Goal: Information Seeking & Learning: Find specific fact

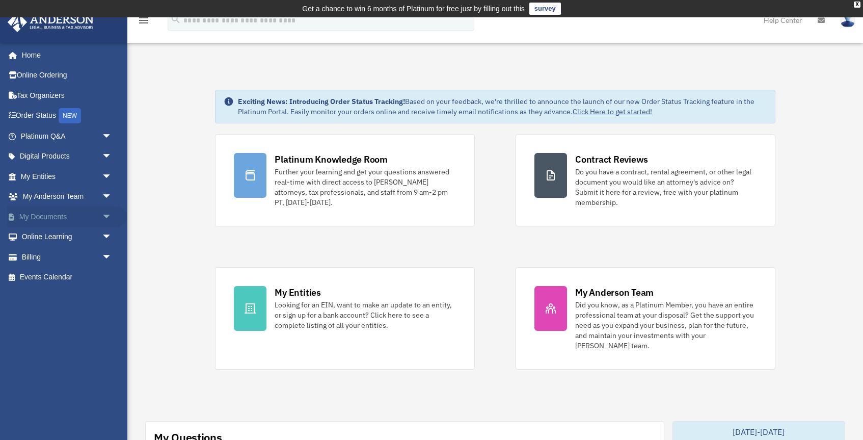
click at [52, 217] on link "My Documents arrow_drop_down" at bounding box center [67, 216] width 120 height 20
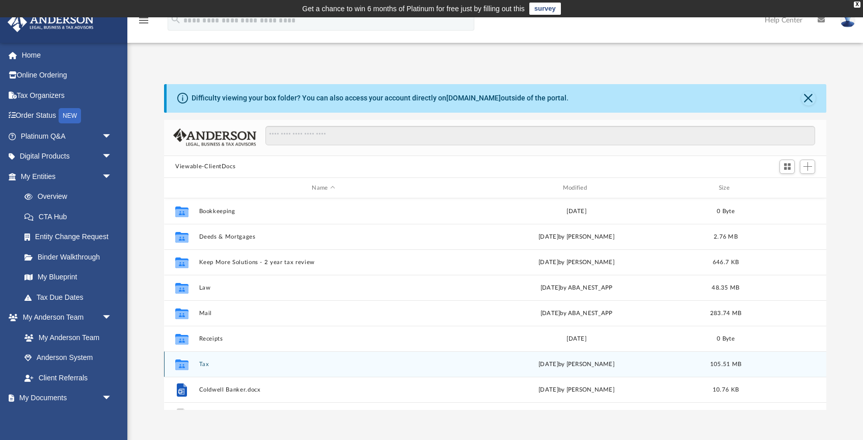
scroll to position [231, 662]
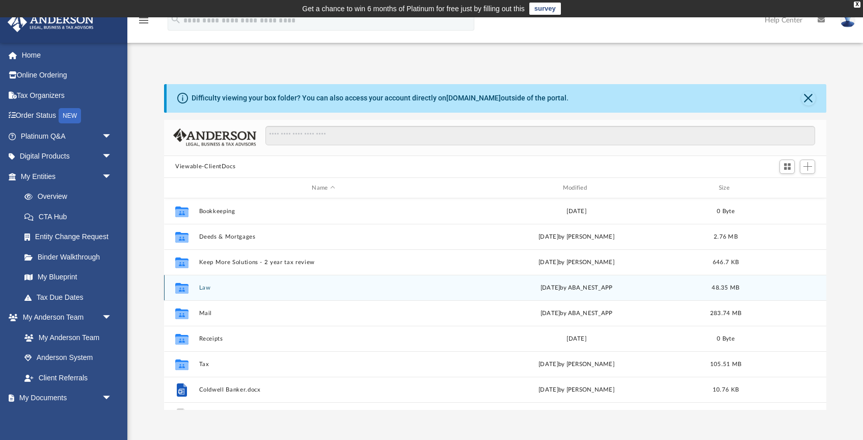
click at [199, 289] on div "Collaborated Folder Law [DATE] by ABA_NEST_APP 48.35 MB" at bounding box center [495, 287] width 663 height 25
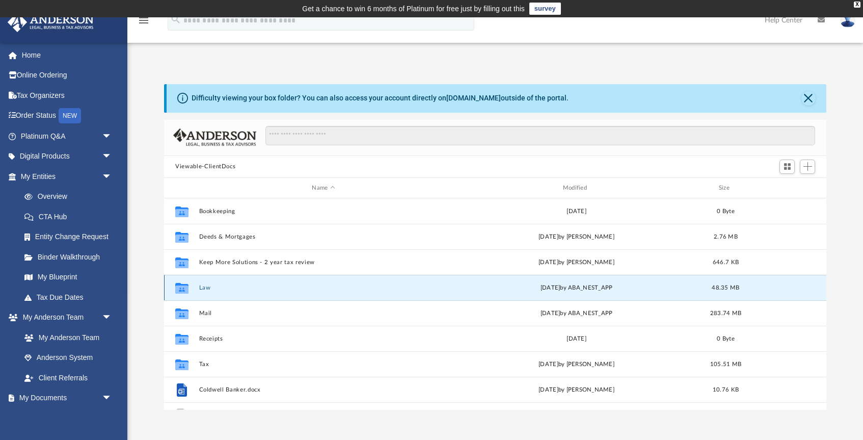
click at [207, 288] on button "Law" at bounding box center [323, 287] width 249 height 7
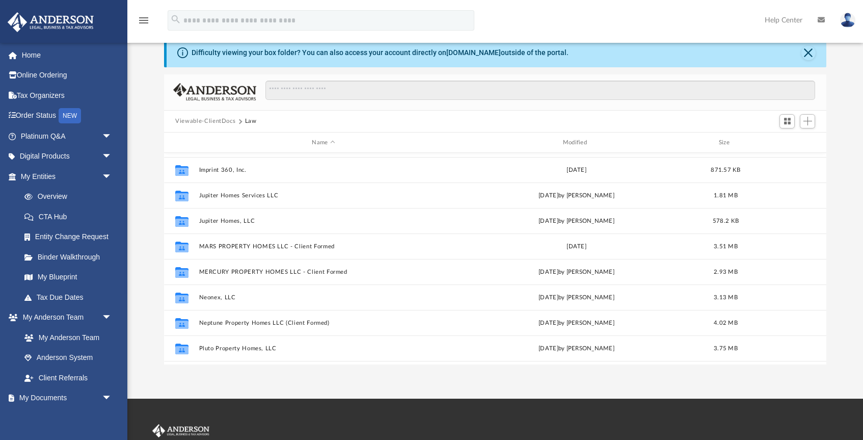
scroll to position [110, 0]
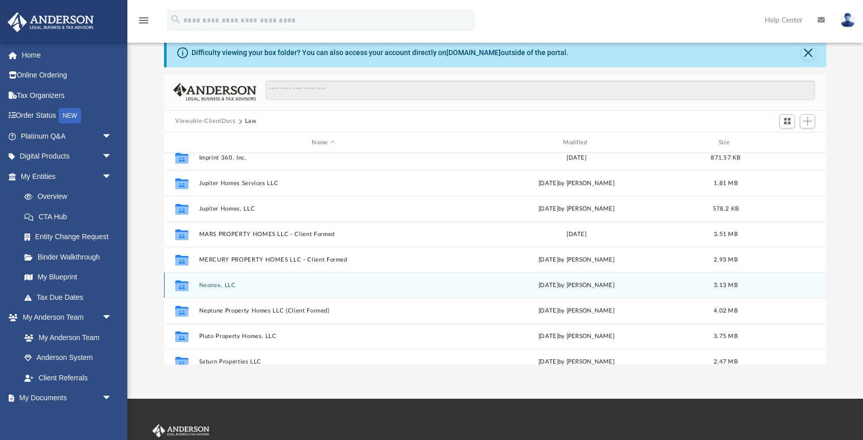
click at [220, 283] on button "Neonex, LLC" at bounding box center [323, 285] width 249 height 7
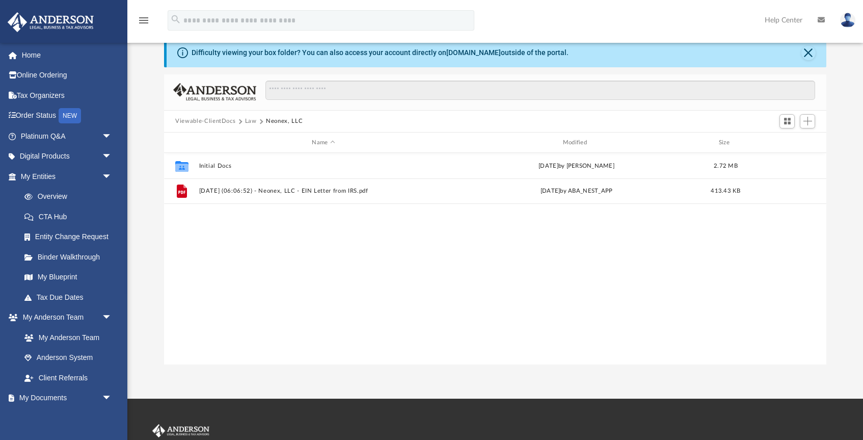
scroll to position [0, 0]
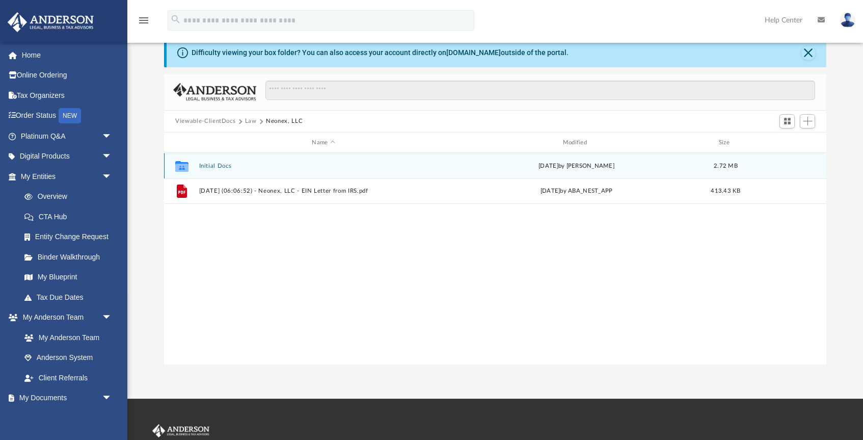
click at [208, 166] on button "Initial Docs" at bounding box center [323, 166] width 249 height 7
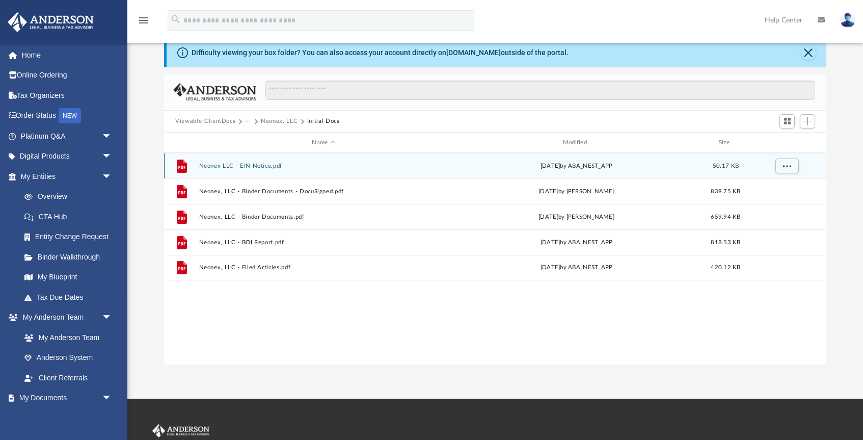
click at [257, 164] on button "Neonex LLC - EIN Notice.pdf" at bounding box center [323, 166] width 249 height 7
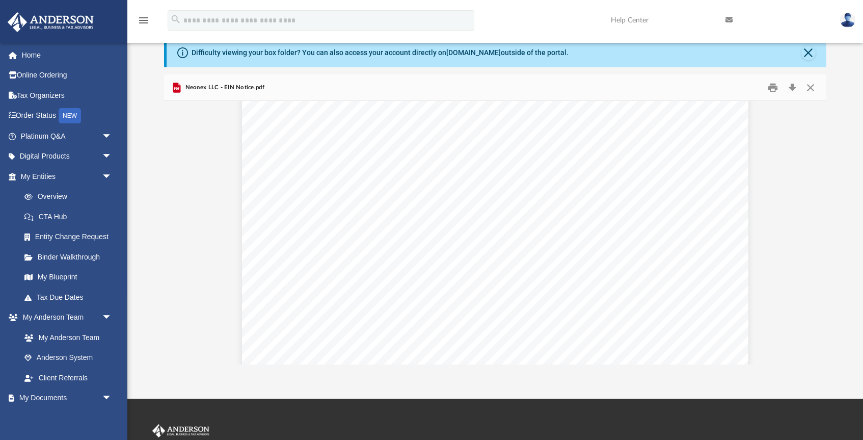
scroll to position [121, 0]
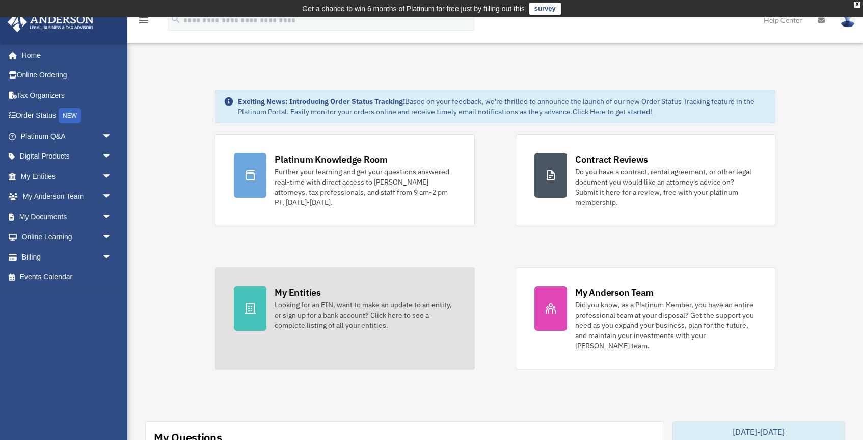
click at [302, 295] on div "My Entities" at bounding box center [298, 292] width 46 height 13
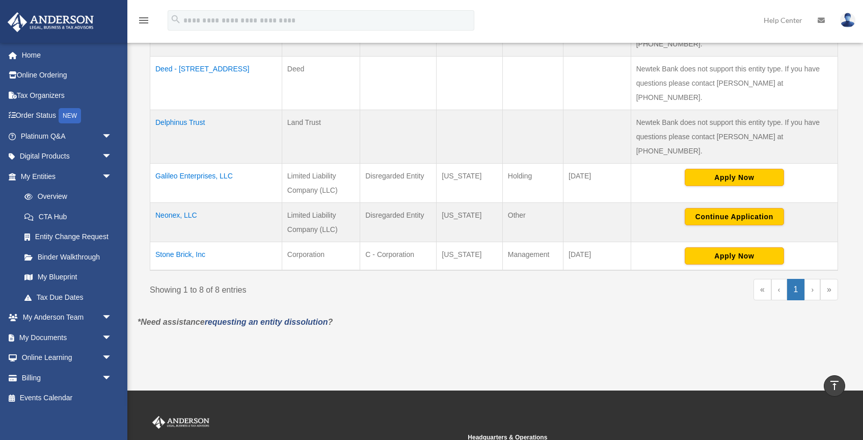
scroll to position [400, 0]
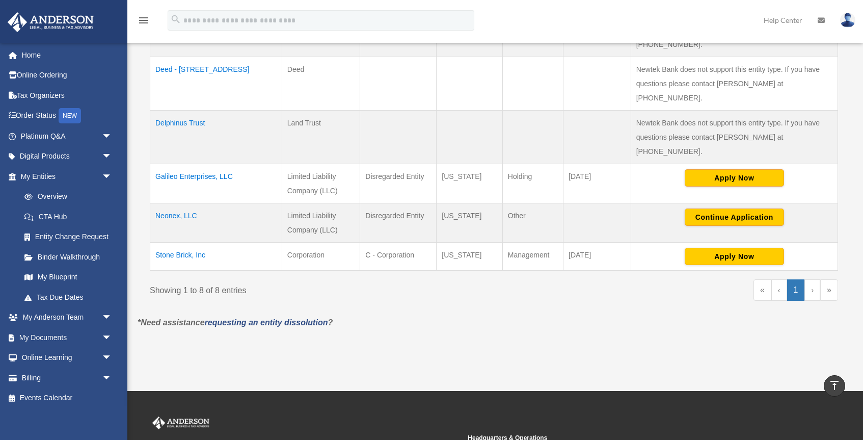
click at [170, 203] on td "Neonex, LLC" at bounding box center [216, 222] width 132 height 39
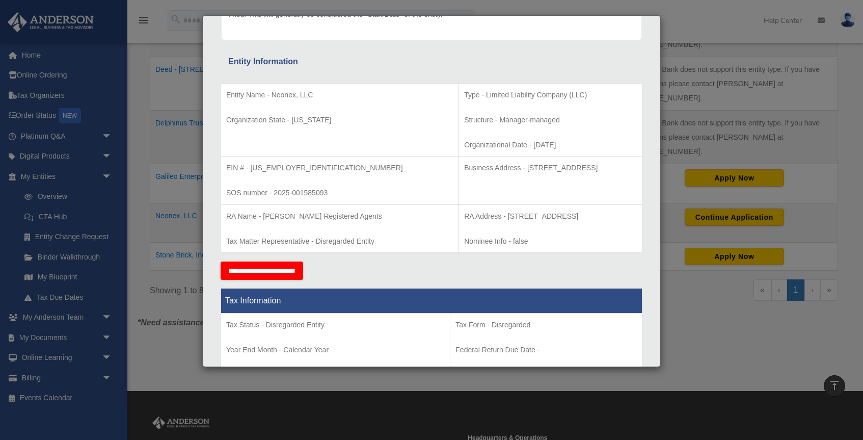
scroll to position [0, 0]
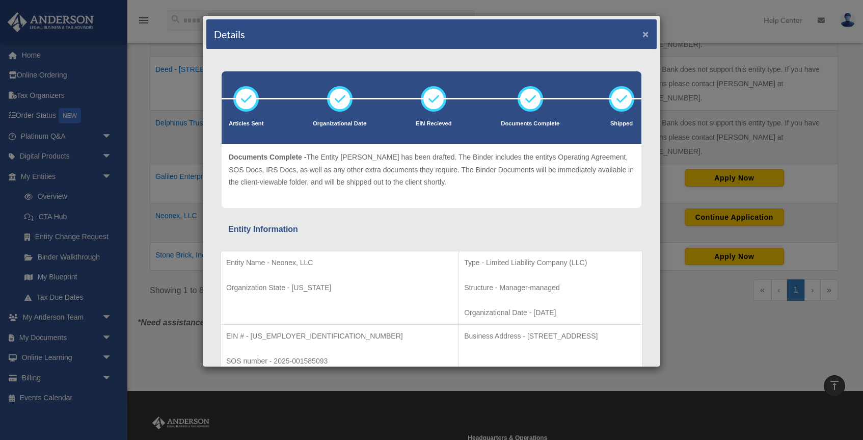
click at [646, 34] on button "×" at bounding box center [646, 34] width 7 height 11
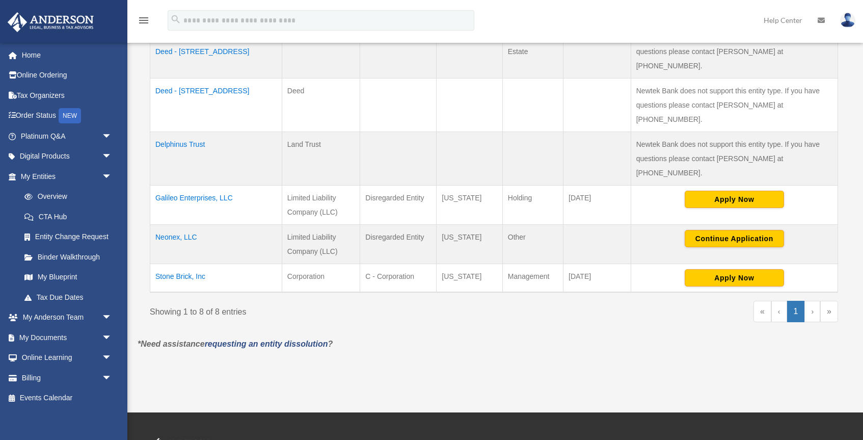
scroll to position [379, 0]
click at [179, 224] on td "Neonex, LLC" at bounding box center [216, 243] width 132 height 39
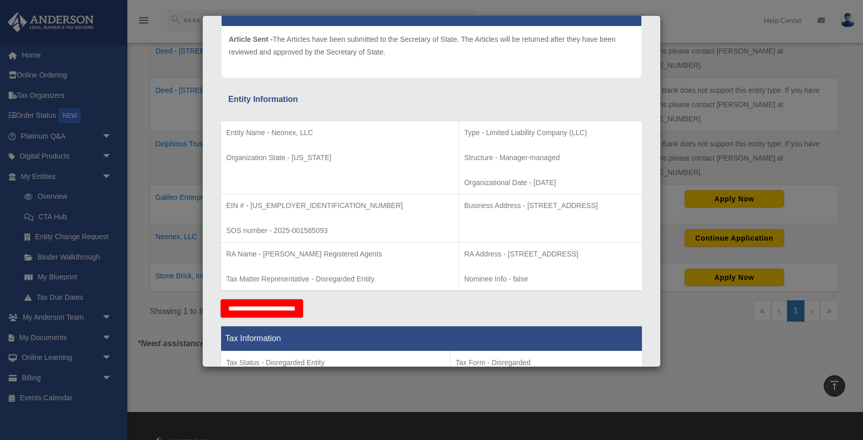
scroll to position [0, 0]
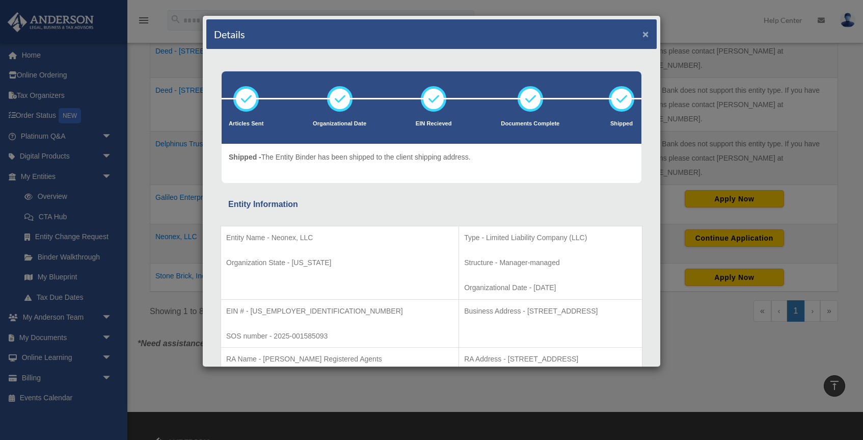
click at [644, 35] on button "×" at bounding box center [646, 34] width 7 height 11
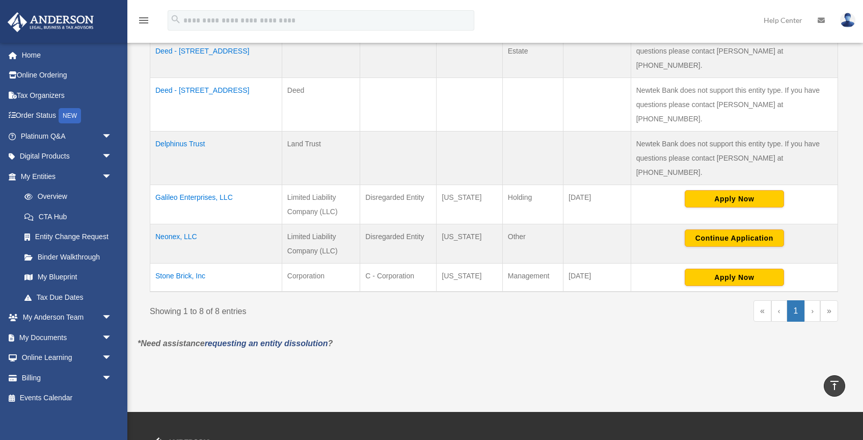
click at [179, 224] on td "Neonex, LLC" at bounding box center [216, 243] width 132 height 39
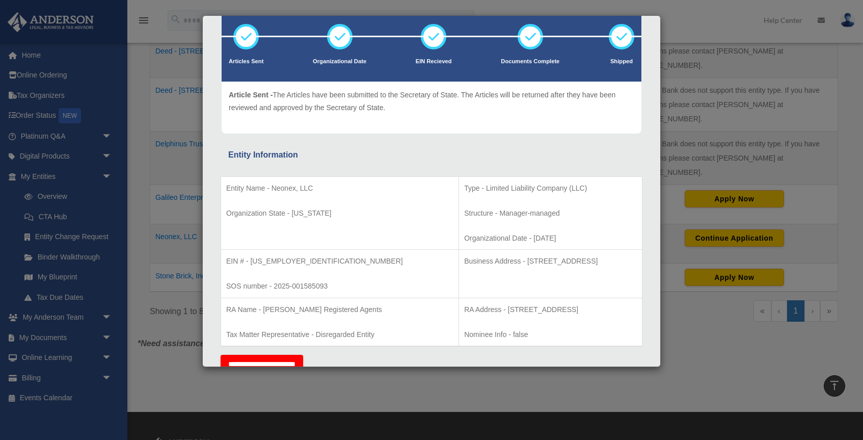
scroll to position [69, 0]
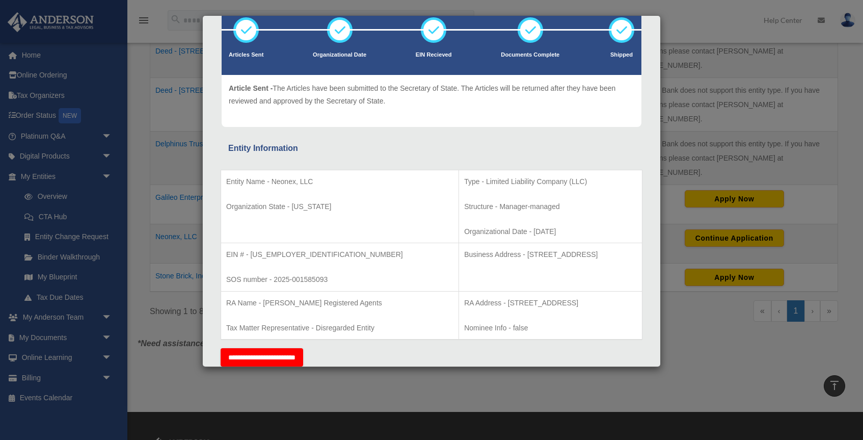
drag, startPoint x: 599, startPoint y: 254, endPoint x: 463, endPoint y: 257, distance: 135.6
click at [464, 257] on p "Business Address - 1718 Capitol Ave., Cheyenne, WY 82001" at bounding box center [550, 254] width 173 height 13
copy p "1718 Capitol Ave., Cheyenne, WY 82001"
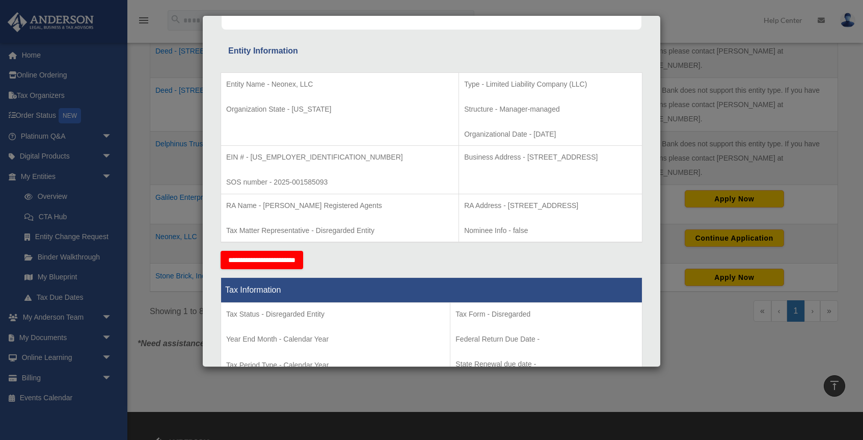
scroll to position [167, 0]
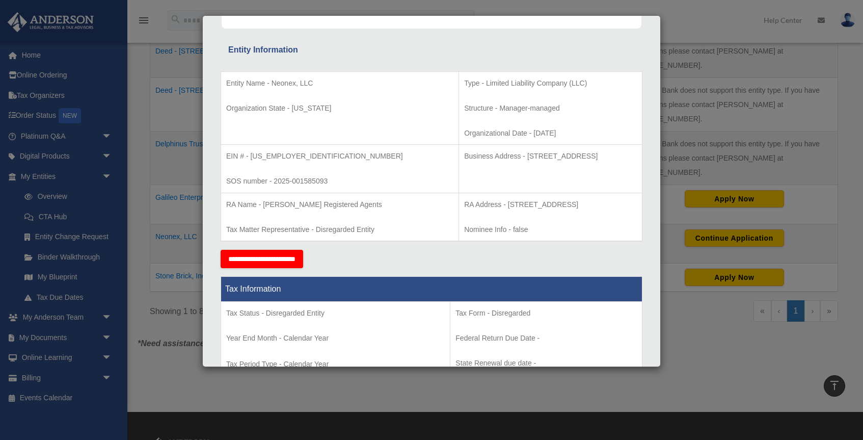
drag, startPoint x: 621, startPoint y: 205, endPoint x: 442, endPoint y: 202, distance: 179.5
click at [464, 202] on p "RA Address - 1716 Capitol Avenue, Suite 100, Cheyenne, WY 82001" at bounding box center [550, 204] width 173 height 13
copy p "1716 Capitol Avenue, Suite 100, Cheyenne, WY 82001"
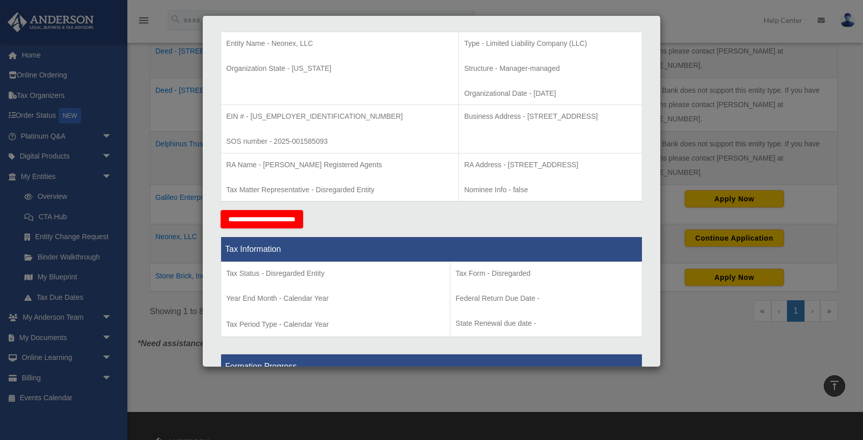
scroll to position [208, 0]
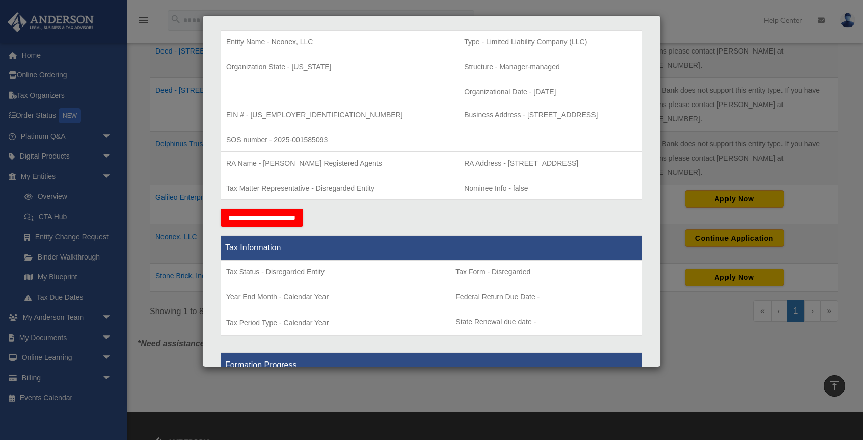
copy p "1716 Capitol Avenue, Suite 100, Cheyenne, WY 82001"
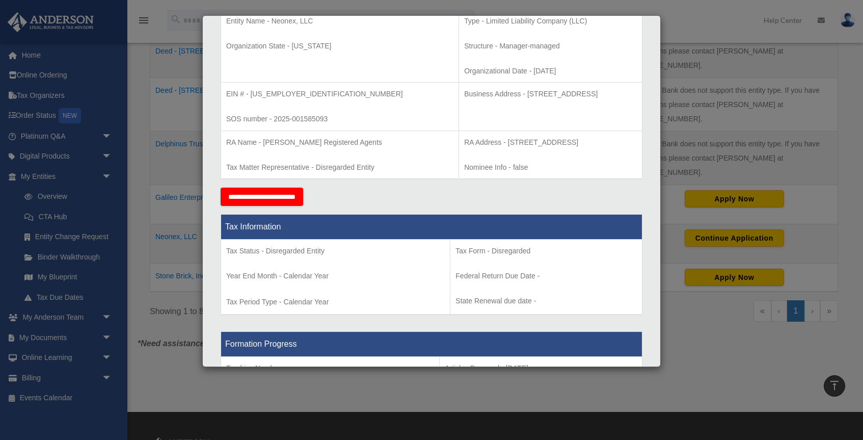
scroll to position [235, 0]
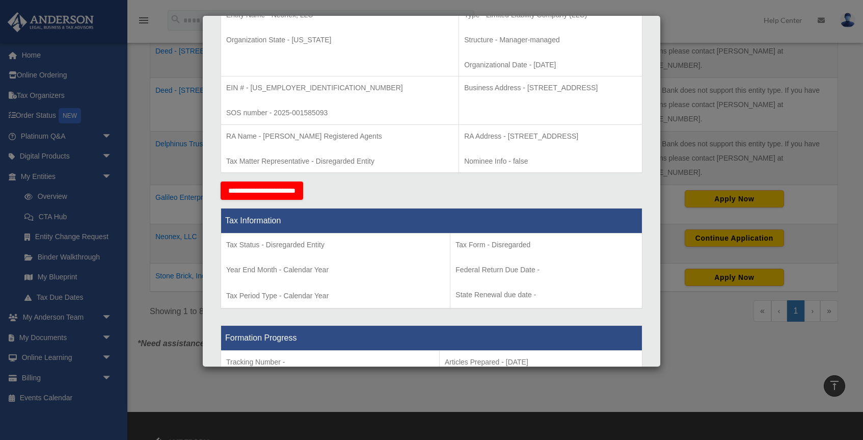
drag, startPoint x: 605, startPoint y: 91, endPoint x: 463, endPoint y: 87, distance: 141.3
click at [464, 87] on p "Business Address - 1718 Capitol Ave., Cheyenne, WY 82001" at bounding box center [550, 88] width 173 height 13
copy p "1718 Capitol Ave., Cheyenne, WY 82001"
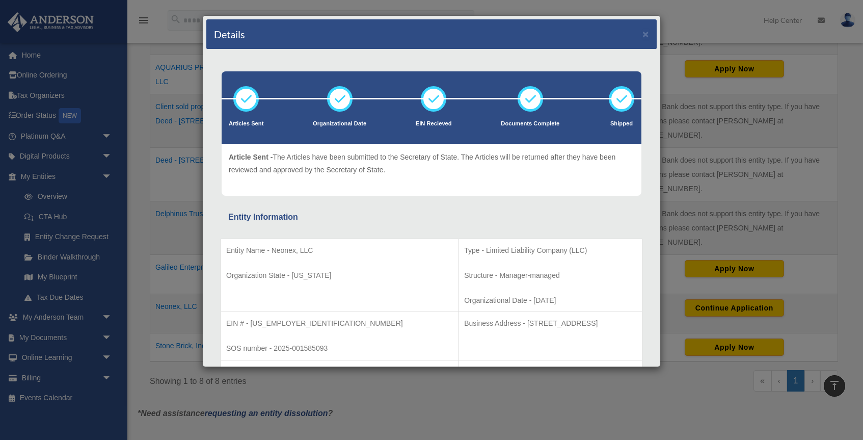
scroll to position [308, 0]
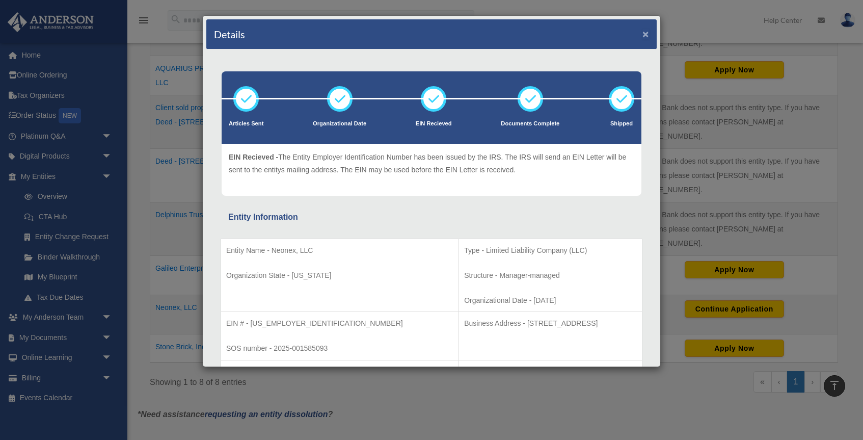
click at [644, 34] on button "×" at bounding box center [646, 34] width 7 height 11
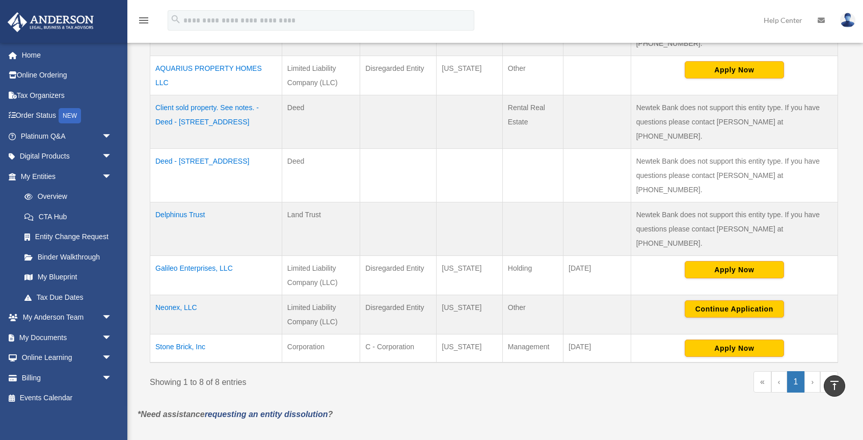
click at [175, 295] on td "Neonex, LLC" at bounding box center [216, 314] width 132 height 39
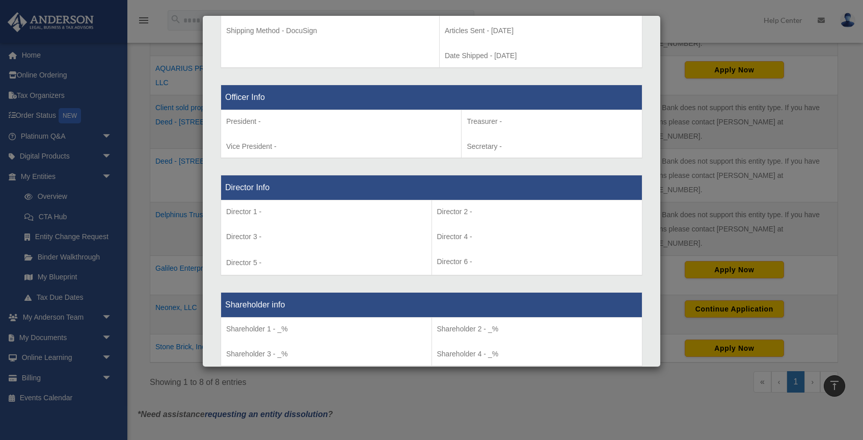
scroll to position [0, 0]
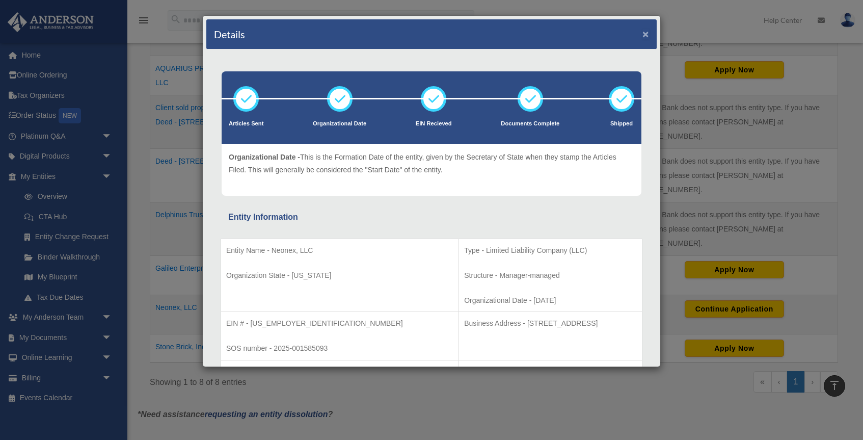
click at [645, 34] on button "×" at bounding box center [646, 34] width 7 height 11
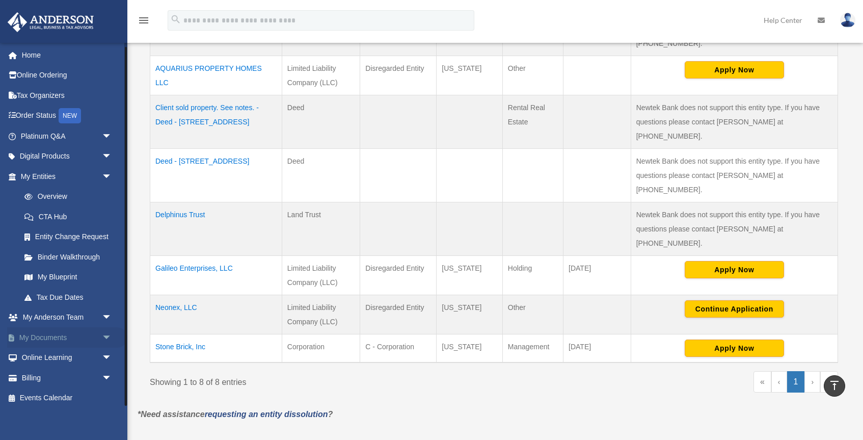
scroll to position [5, 0]
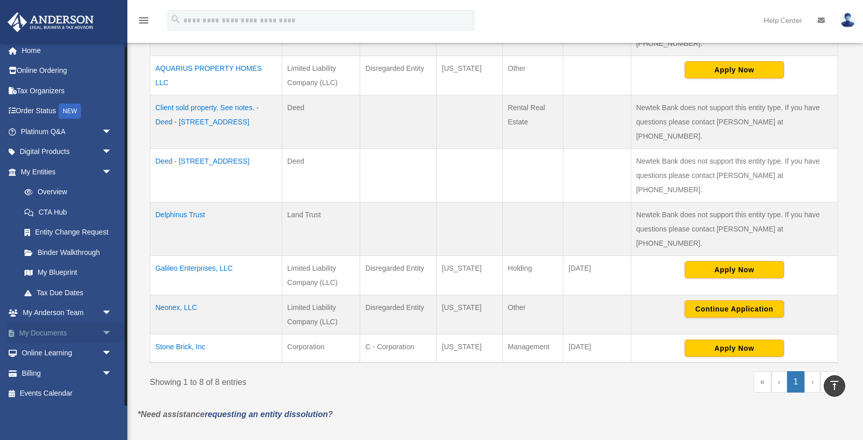
click at [42, 327] on link "My Documents arrow_drop_down" at bounding box center [67, 333] width 120 height 20
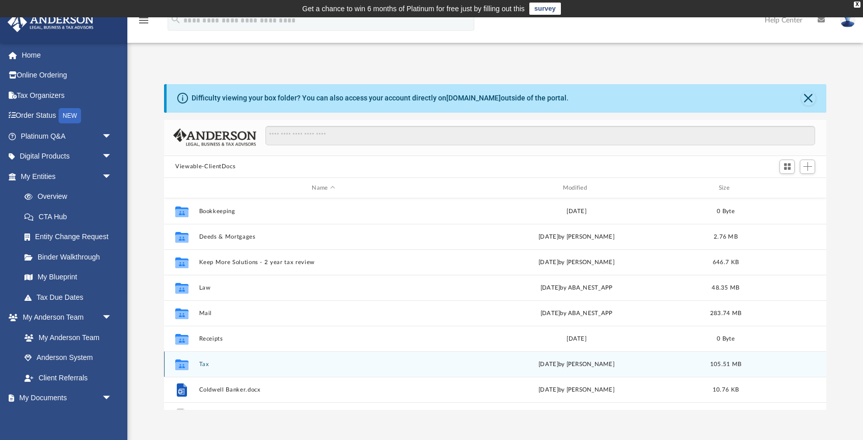
scroll to position [18, 0]
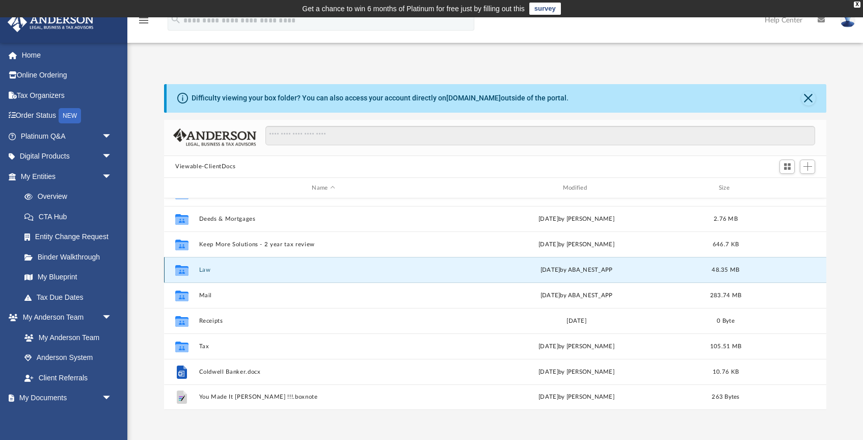
click at [204, 270] on button "Law" at bounding box center [323, 270] width 249 height 7
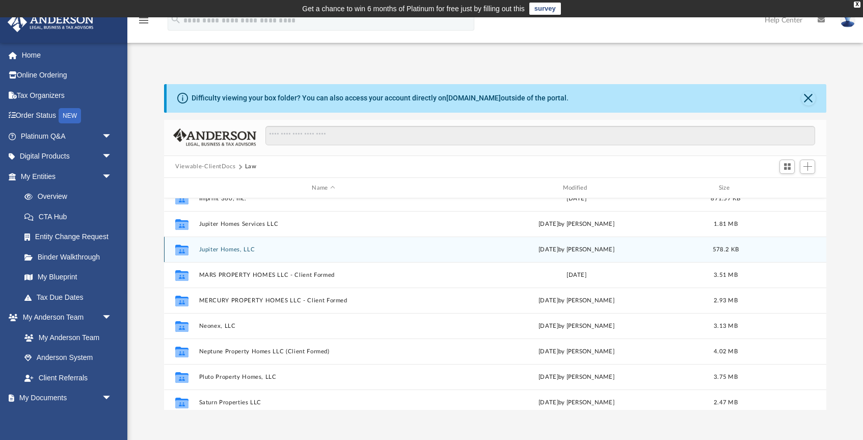
scroll to position [118, 0]
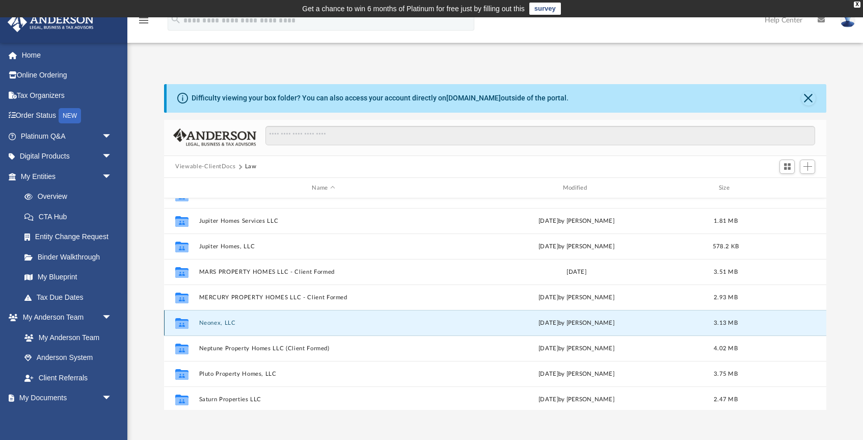
click at [212, 324] on button "Neonex, LLC" at bounding box center [323, 323] width 249 height 7
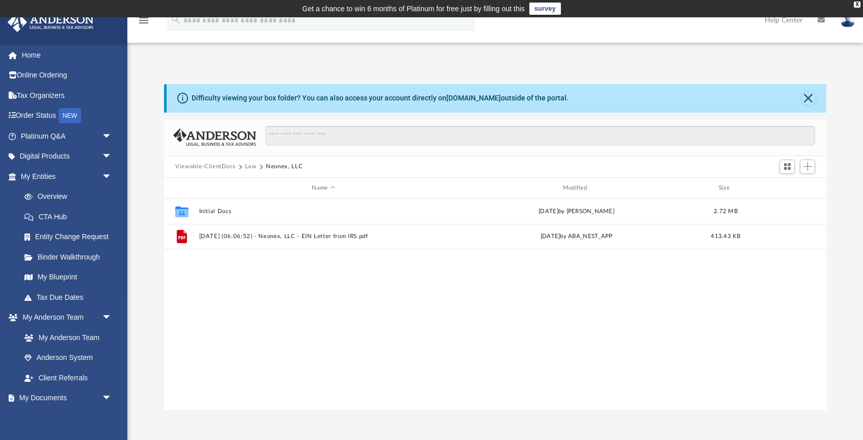
scroll to position [0, 0]
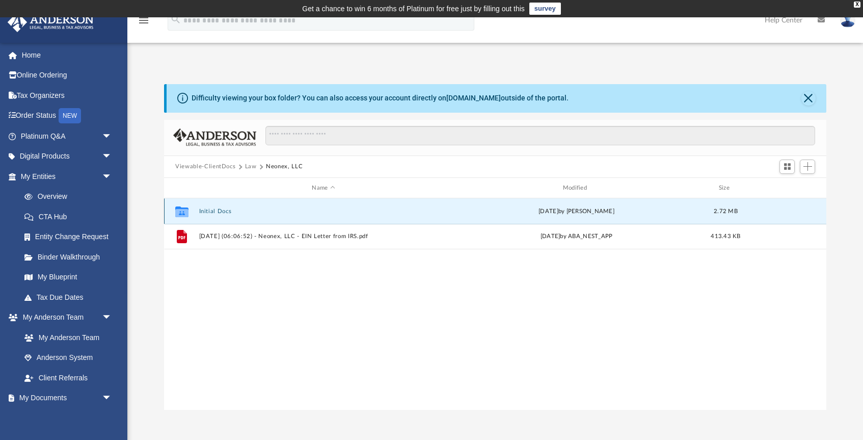
click at [213, 211] on button "Initial Docs" at bounding box center [323, 211] width 249 height 7
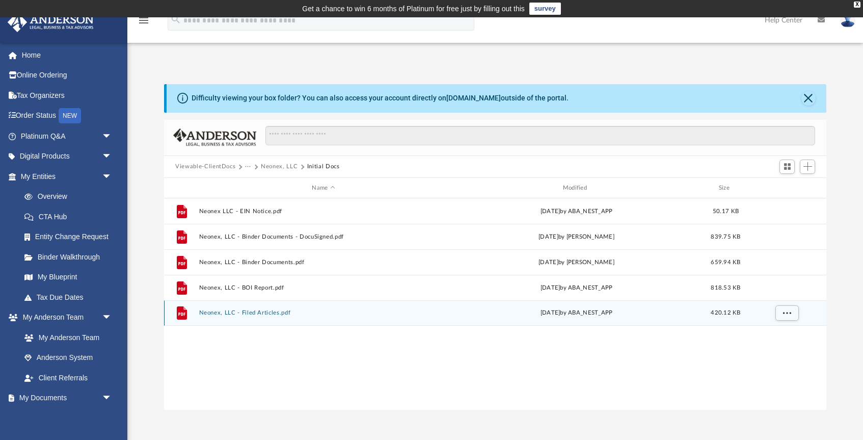
click at [266, 312] on button "Neonex, LLC - Filed Articles.pdf" at bounding box center [323, 313] width 249 height 7
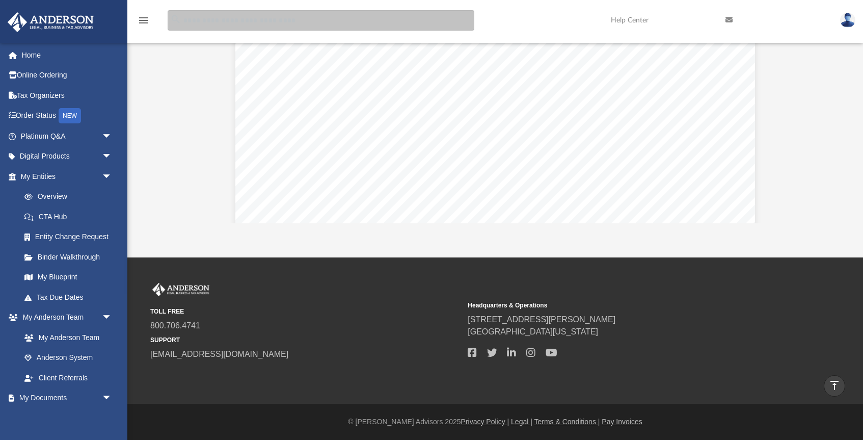
click at [289, 27] on input "search" at bounding box center [321, 20] width 307 height 20
type input "**********"
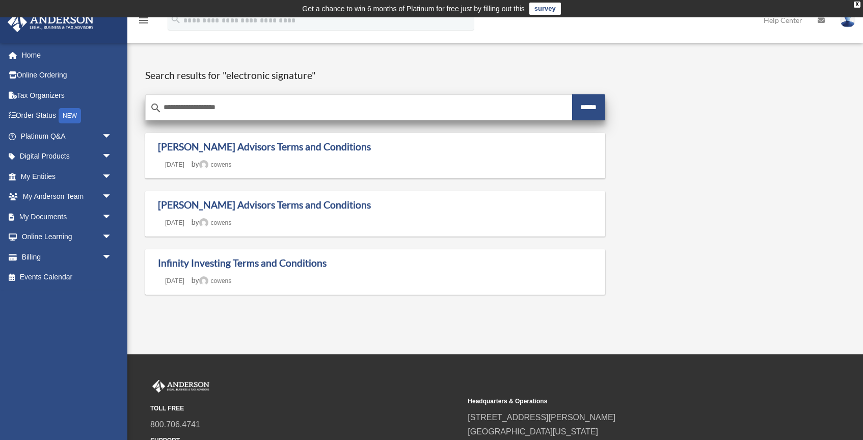
click at [585, 106] on input "******" at bounding box center [588, 107] width 33 height 26
